Goal: Transaction & Acquisition: Download file/media

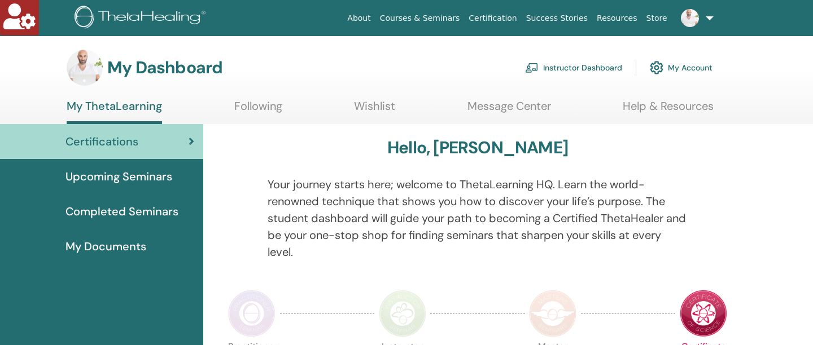
click at [595, 65] on link "Instructor Dashboard" at bounding box center [573, 67] width 97 height 25
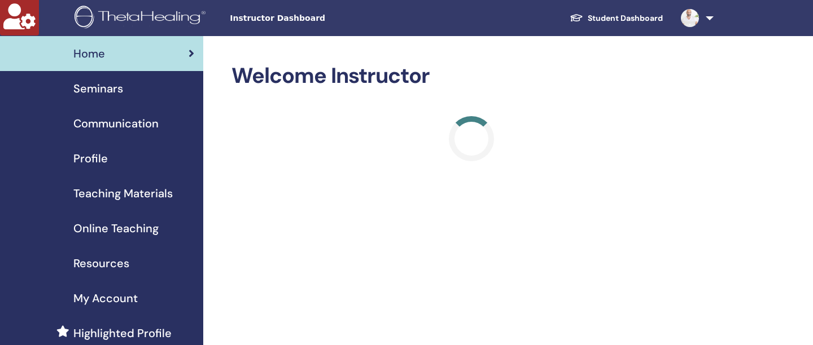
click at [150, 191] on span "Teaching Materials" at bounding box center [122, 193] width 99 height 17
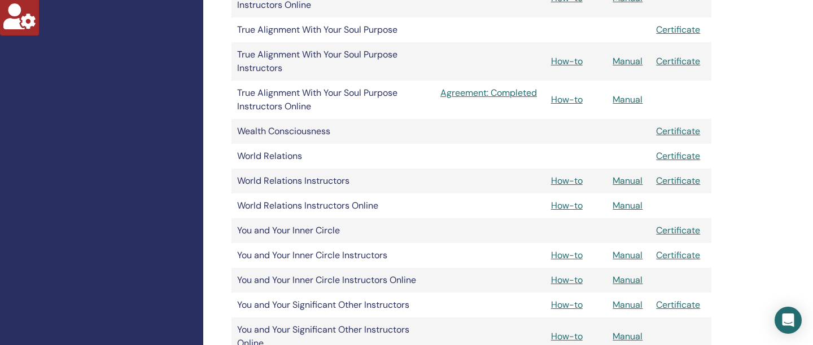
scroll to position [1436, 0]
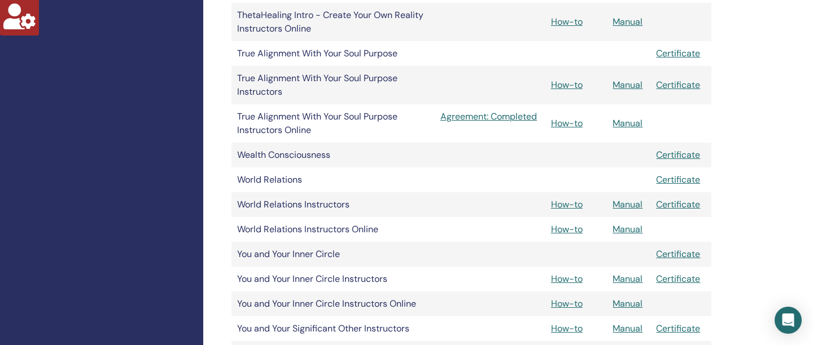
click at [634, 121] on link "Manual" at bounding box center [627, 123] width 30 height 12
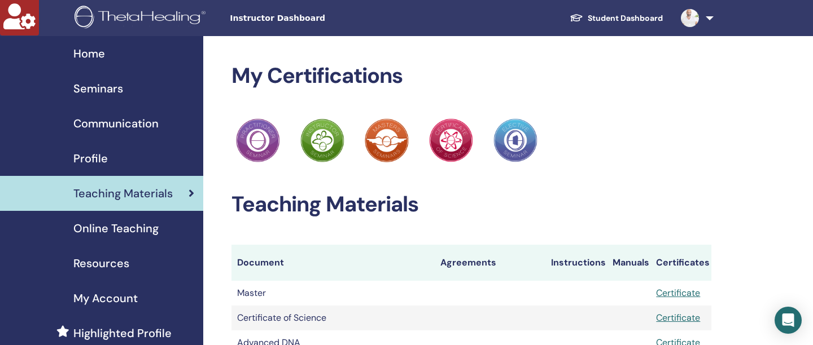
scroll to position [1436, 0]
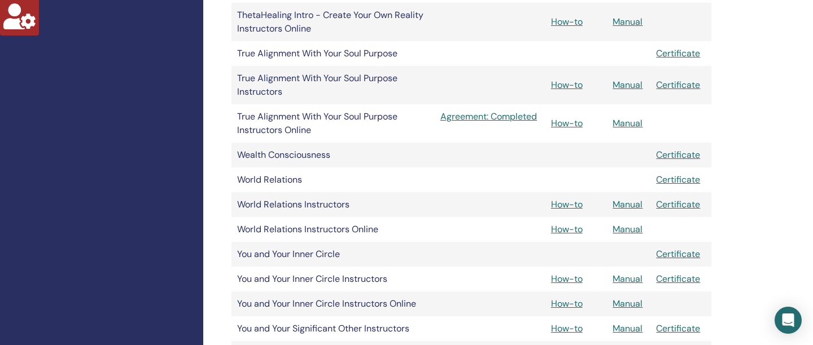
click at [633, 86] on link "Manual" at bounding box center [627, 85] width 30 height 12
